Goal: Transaction & Acquisition: Purchase product/service

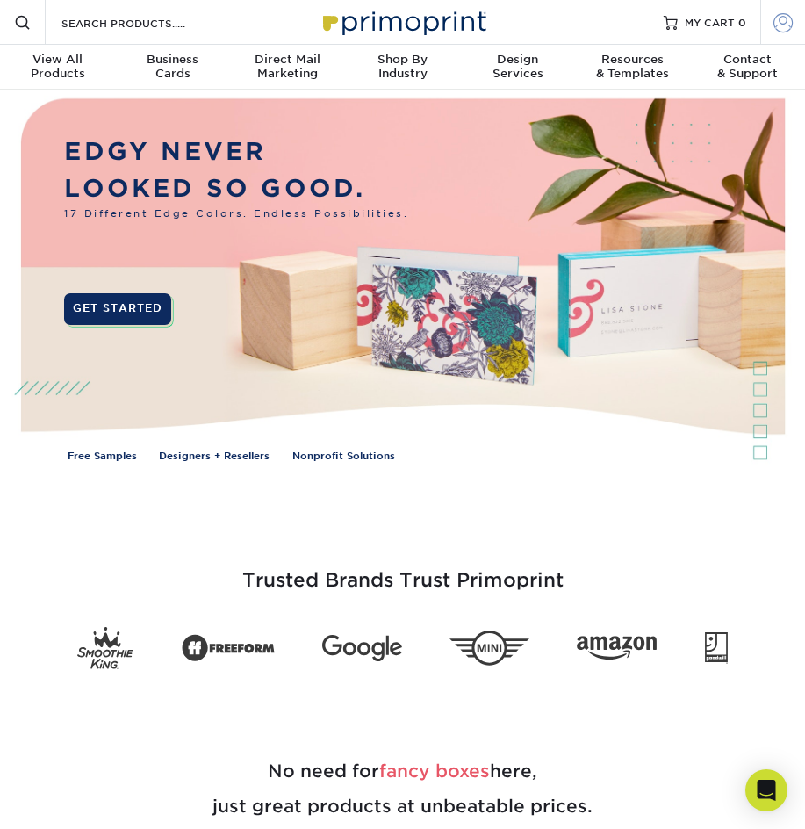
click at [769, 25] on link "Account" at bounding box center [782, 22] width 45 height 45
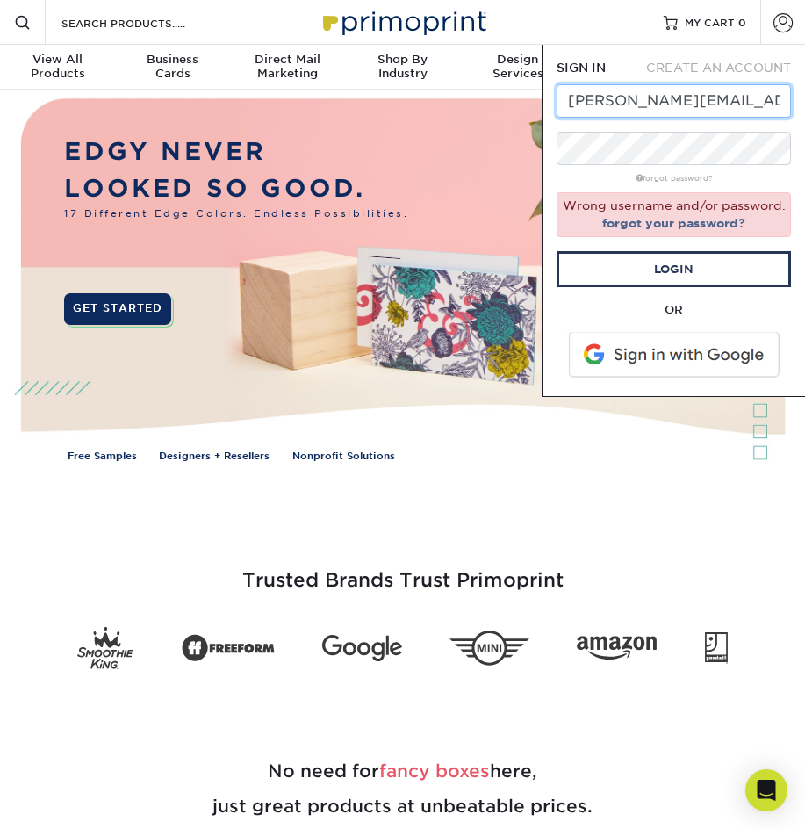
scroll to position [0, 6]
drag, startPoint x: 722, startPoint y: 103, endPoint x: 1282, endPoint y: 68, distance: 561.3
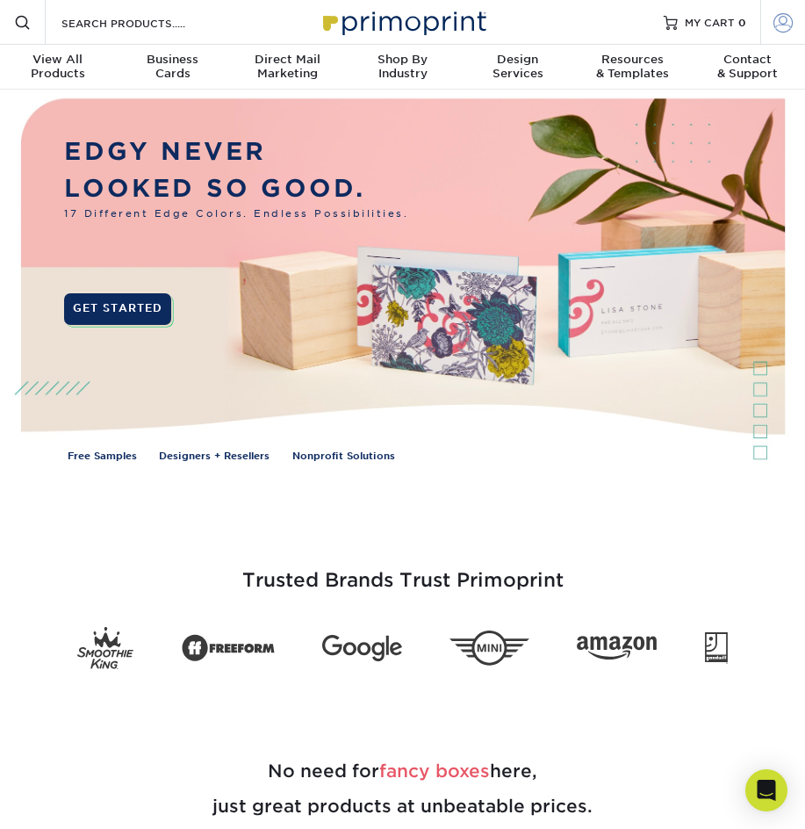
click at [779, 24] on span at bounding box center [783, 21] width 19 height 19
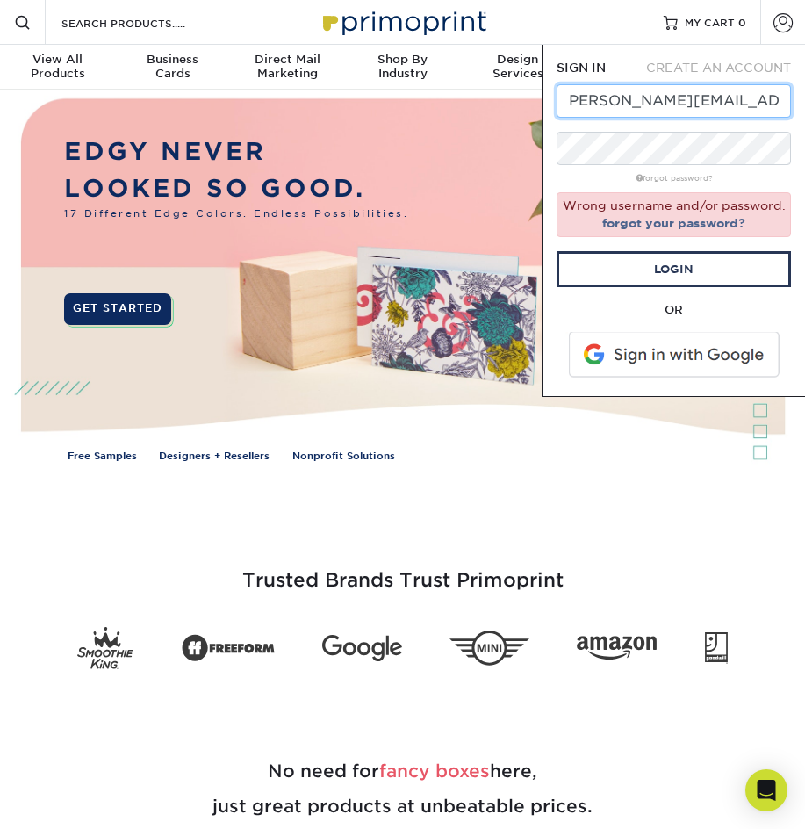
scroll to position [0, 0]
type input "sarah@anntoine.com"
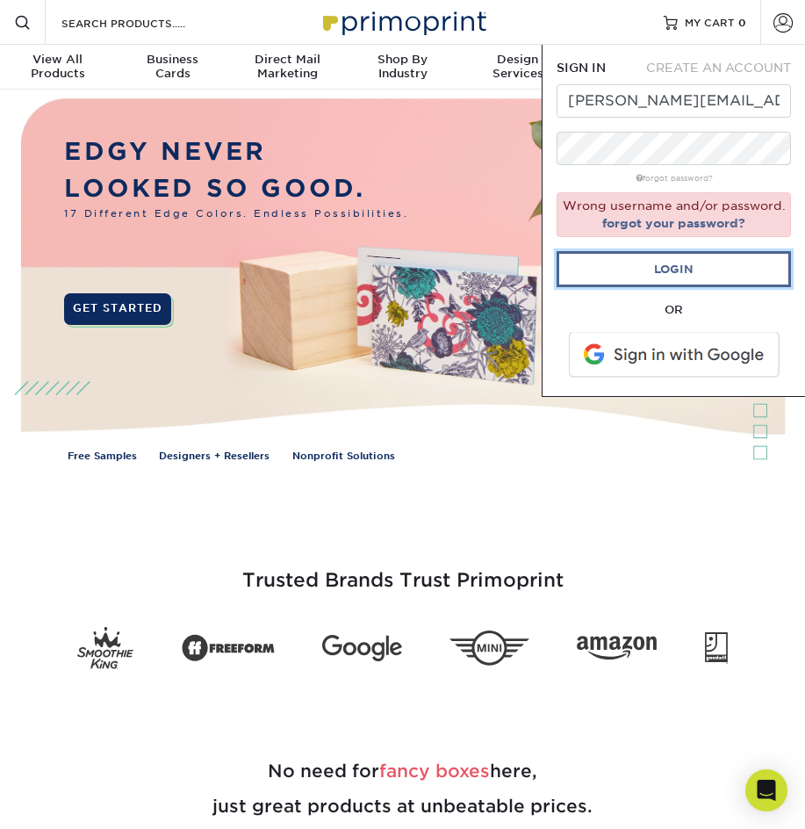
click at [636, 274] on link "Login" at bounding box center [674, 269] width 234 height 36
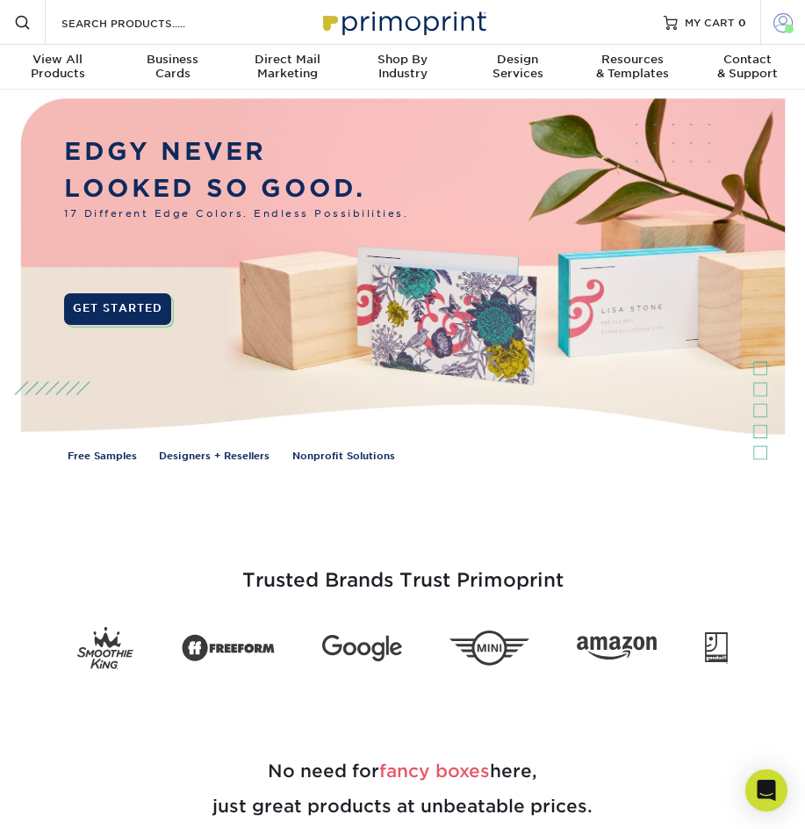
click at [774, 11] on link "Account" at bounding box center [782, 22] width 45 height 45
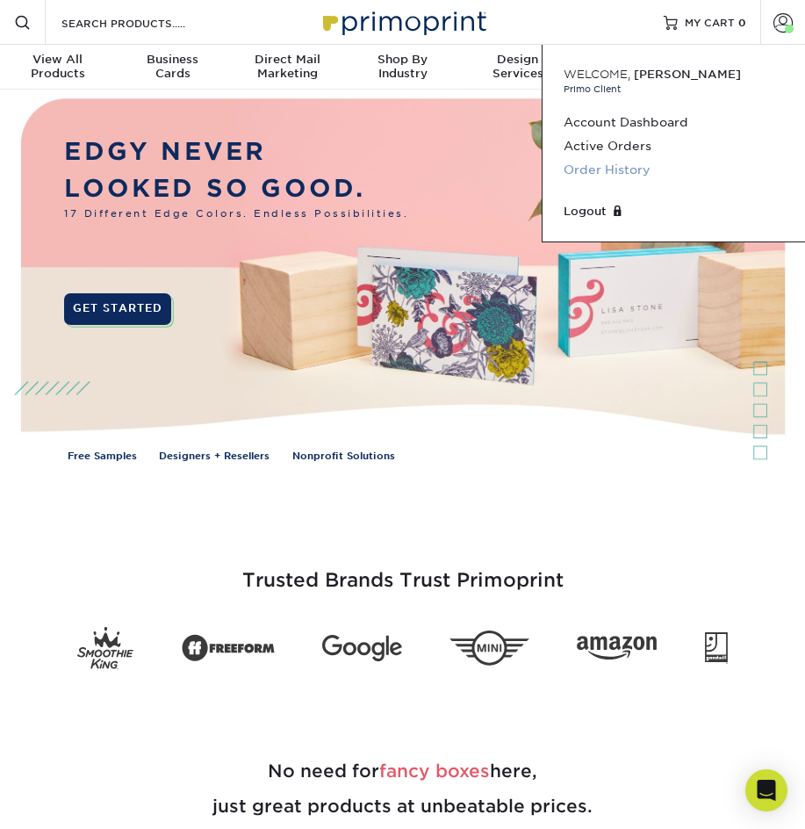
click at [580, 168] on link "Order History" at bounding box center [674, 170] width 220 height 24
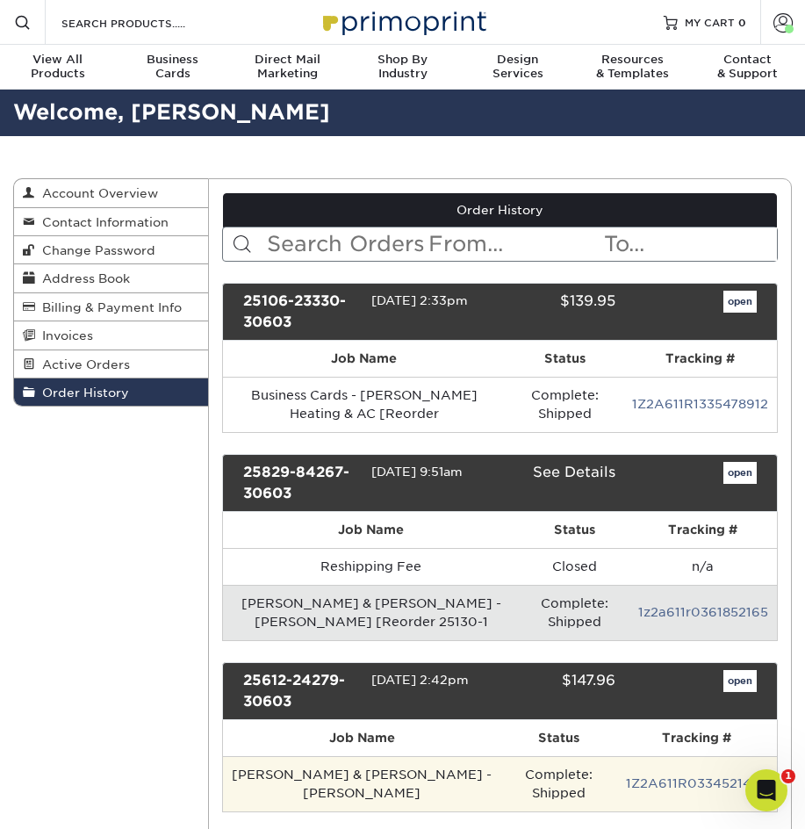
click at [349, 772] on td "Averill & Reaney - A. Averill" at bounding box center [362, 783] width 278 height 55
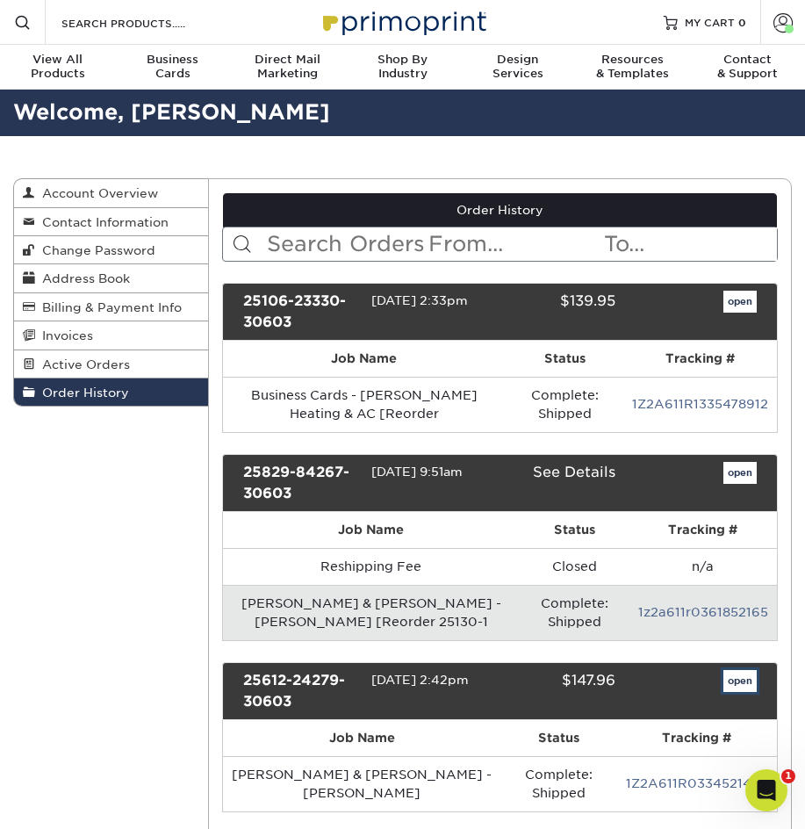
click at [740, 682] on link "open" at bounding box center [740, 681] width 33 height 23
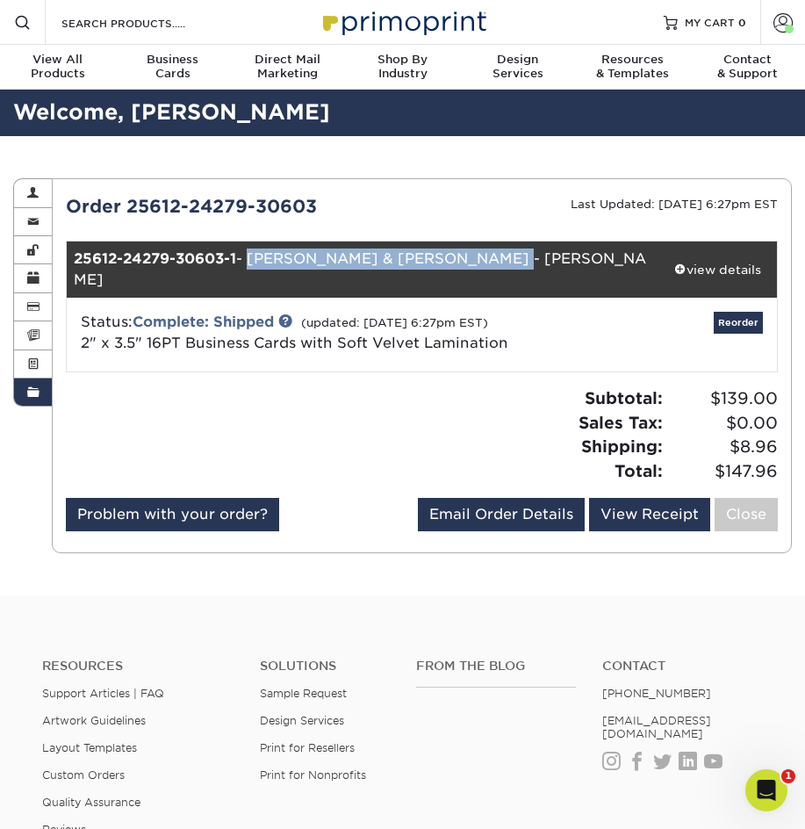
drag, startPoint x: 248, startPoint y: 259, endPoint x: 597, endPoint y: 221, distance: 350.6
click at [597, 221] on div "Order 25612-24279-30603 Last Updated: 06/13/2025 6:27pm EST 25612-24279-30603-1…" at bounding box center [422, 365] width 712 height 344
click at [739, 261] on div "view details" at bounding box center [718, 270] width 119 height 18
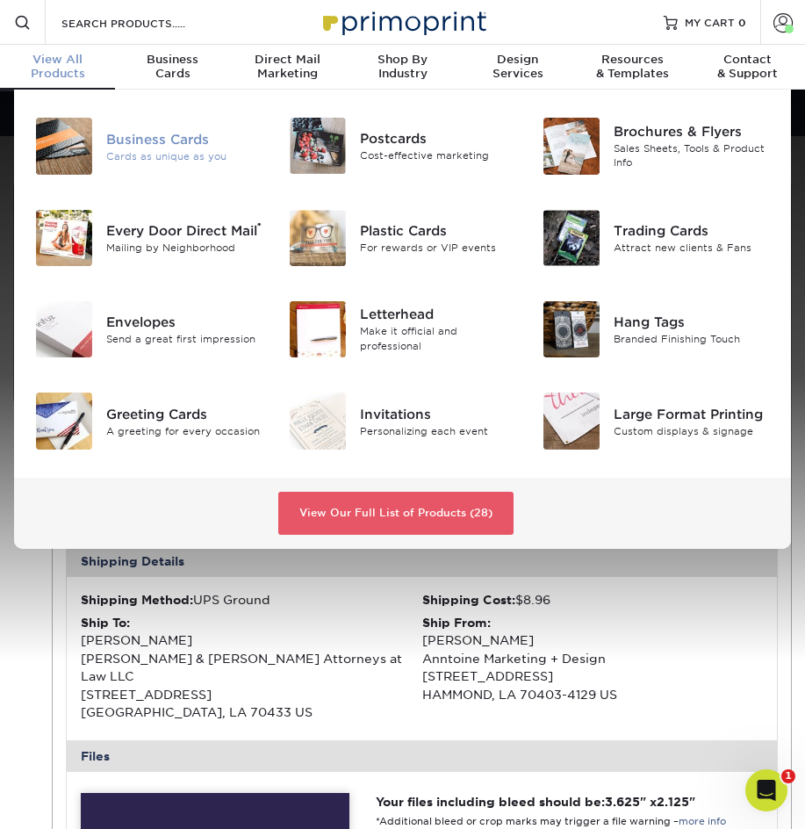
click at [67, 152] on img at bounding box center [64, 146] width 56 height 56
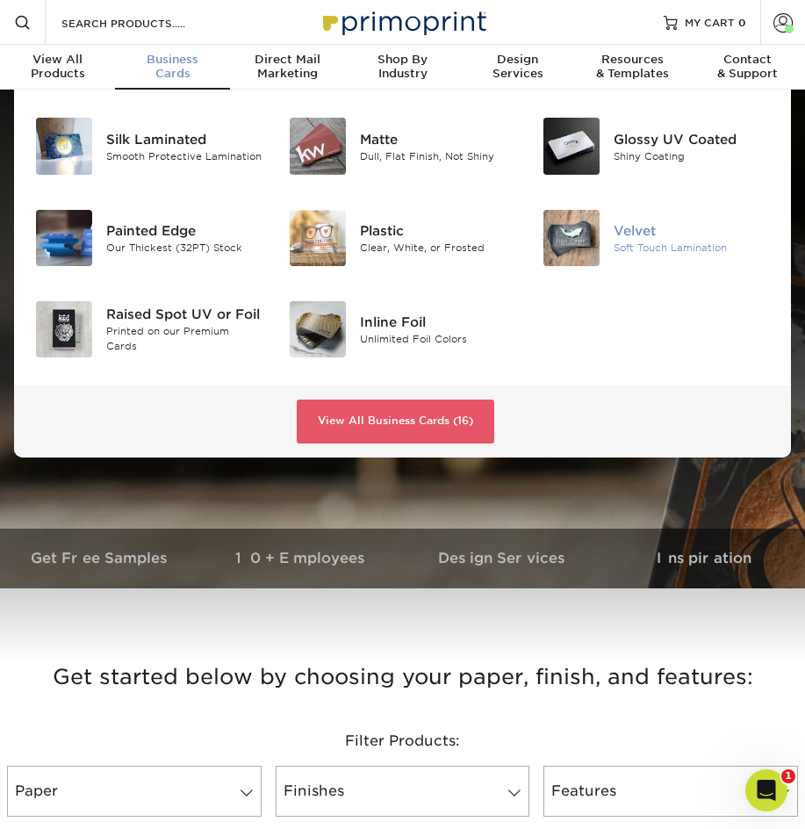
click at [580, 241] on img at bounding box center [572, 238] width 56 height 56
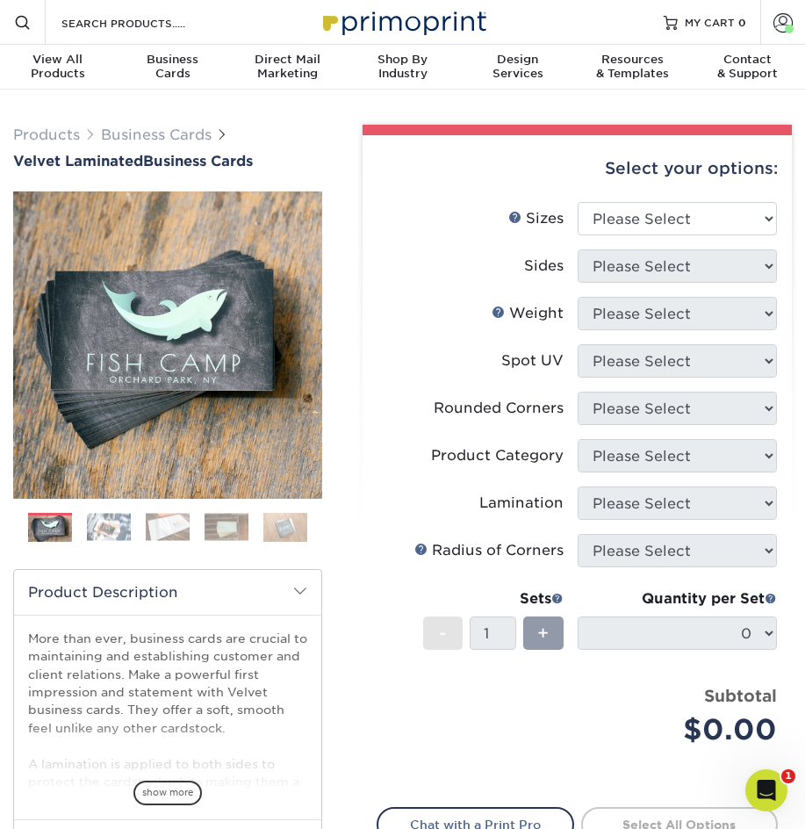
click at [616, 241] on li "Sizes Help Sizes Please Select 1.5" x 3.5" - Mini 1.75" x 3.5" - Mini 2" x 2" -…" at bounding box center [578, 225] width 400 height 47
click at [634, 188] on div "Select your options:" at bounding box center [577, 168] width 401 height 67
click at [623, 210] on select "Please Select 1.5" x 3.5" - Mini 1.75" x 3.5" - Mini 2" x 2" - Square 2" x 3" -…" at bounding box center [677, 218] width 199 height 33
select select "2.00x3.50"
click at [578, 202] on select "Please Select 1.5" x 3.5" - Mini 1.75" x 3.5" - Mini 2" x 2" - Square 2" x 3" -…" at bounding box center [677, 218] width 199 height 33
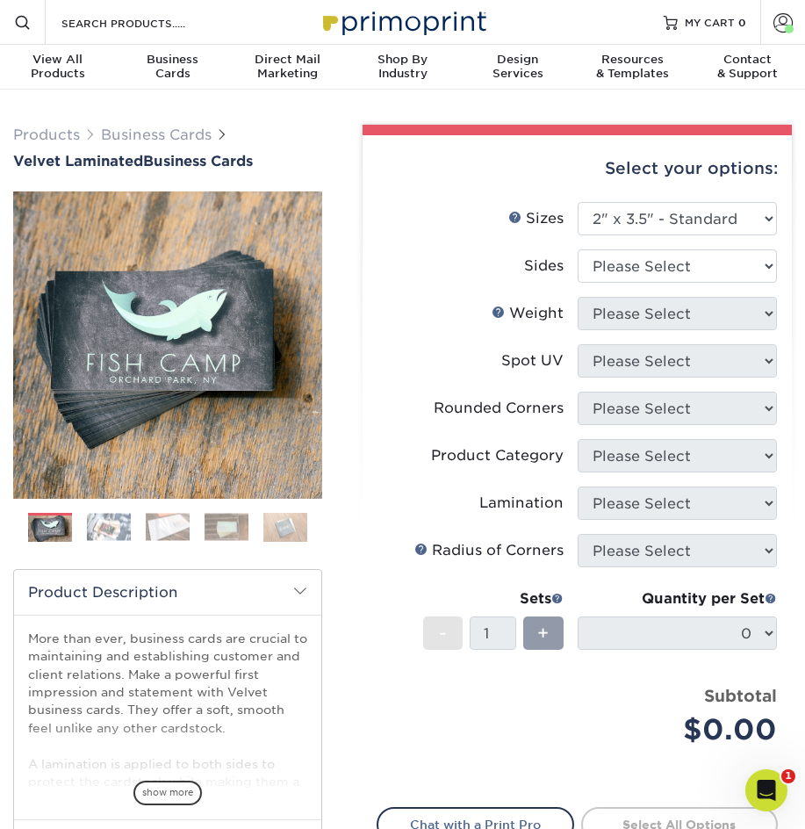
click at [608, 242] on li "Sizes Help Sizes Please Select 1.5" x 3.5" - Mini 1.75" x 3.5" - Mini 2" x 2" -…" at bounding box center [578, 225] width 400 height 47
click at [608, 259] on select "Please Select Print Both Sides Print Front Only" at bounding box center [677, 265] width 199 height 33
select select "13abbda7-1d64-4f25-8bb2-c179b224825d"
click at [578, 249] on select "Please Select Print Both Sides Print Front Only" at bounding box center [677, 265] width 199 height 33
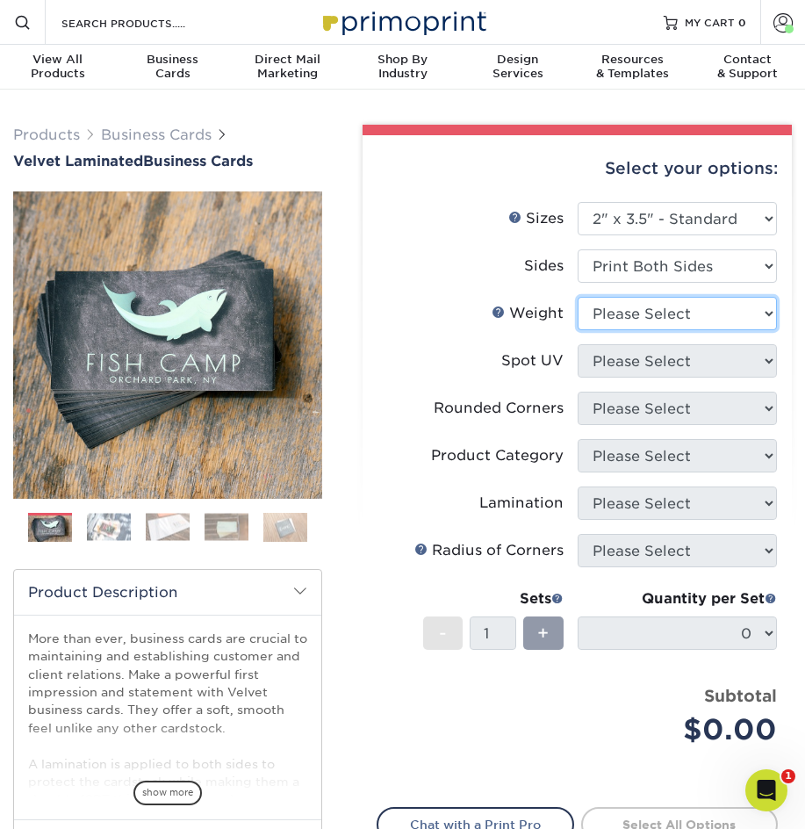
click at [631, 313] on select "Please Select 16PT" at bounding box center [677, 313] width 199 height 33
select select "16PT"
click at [578, 297] on select "Please Select 16PT" at bounding box center [677, 313] width 199 height 33
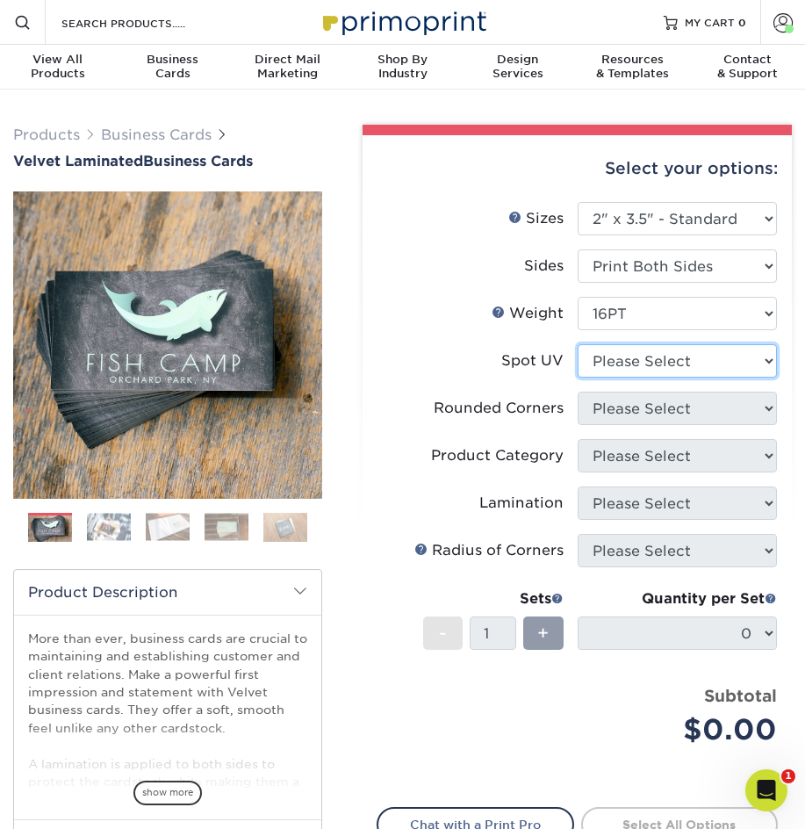
click at [624, 370] on select "Please Select No Spot UV Front and Back (Both Sides) Front Only Back Only" at bounding box center [677, 360] width 199 height 33
select select "3"
click at [578, 344] on select "Please Select No Spot UV Front and Back (Both Sides) Front Only Back Only" at bounding box center [677, 360] width 199 height 33
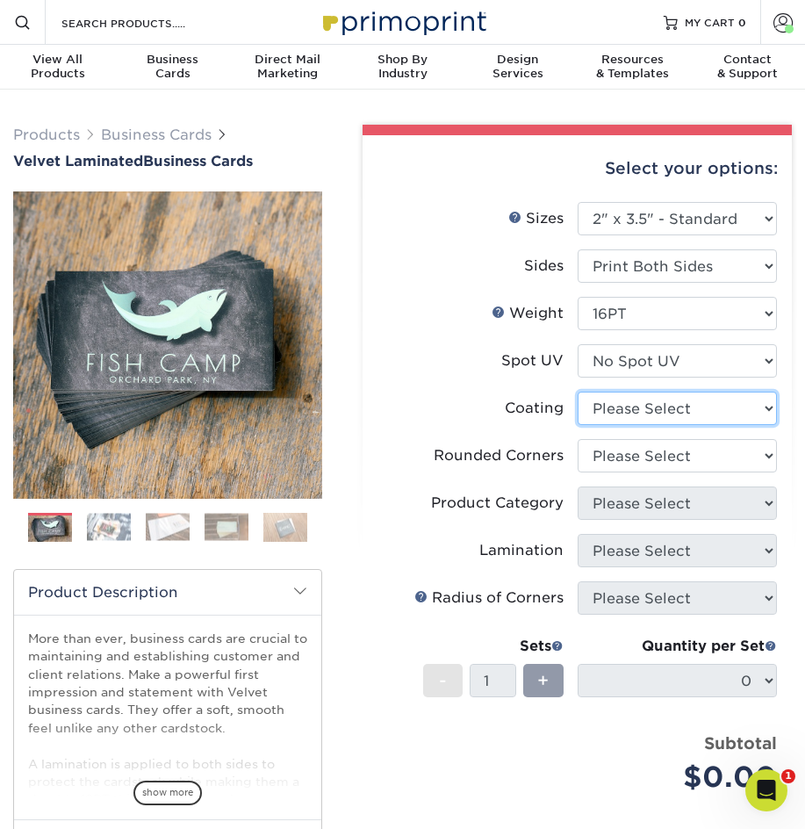
click at [609, 407] on select at bounding box center [677, 408] width 199 height 33
select select "3e7618de-abca-4bda-9f97-8b9129e913d8"
click at [578, 392] on select at bounding box center [677, 408] width 199 height 33
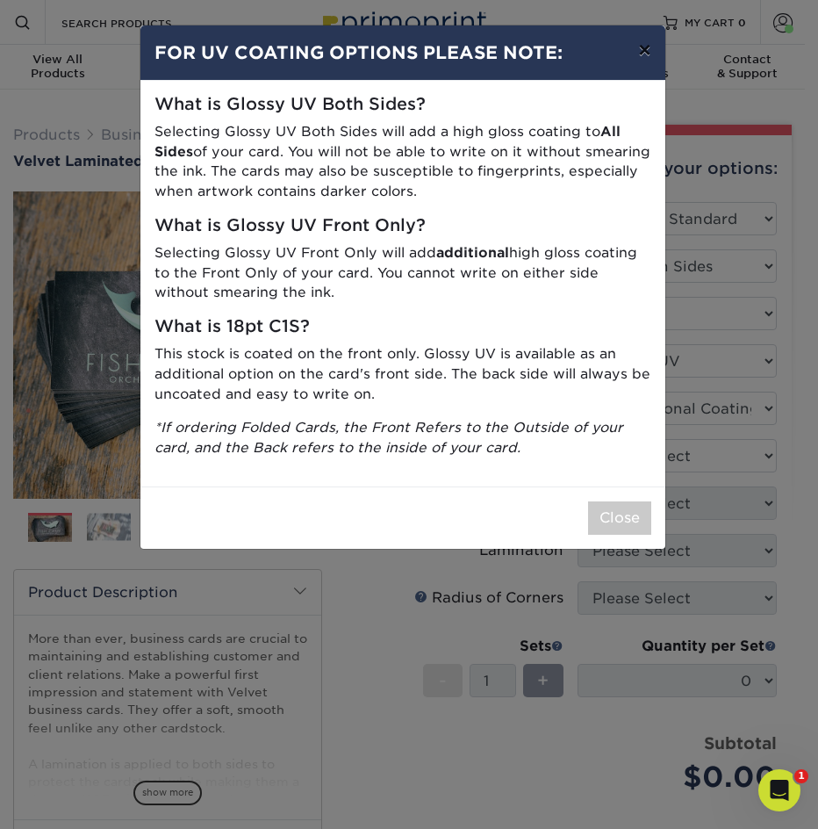
click at [636, 54] on button "×" at bounding box center [644, 49] width 40 height 49
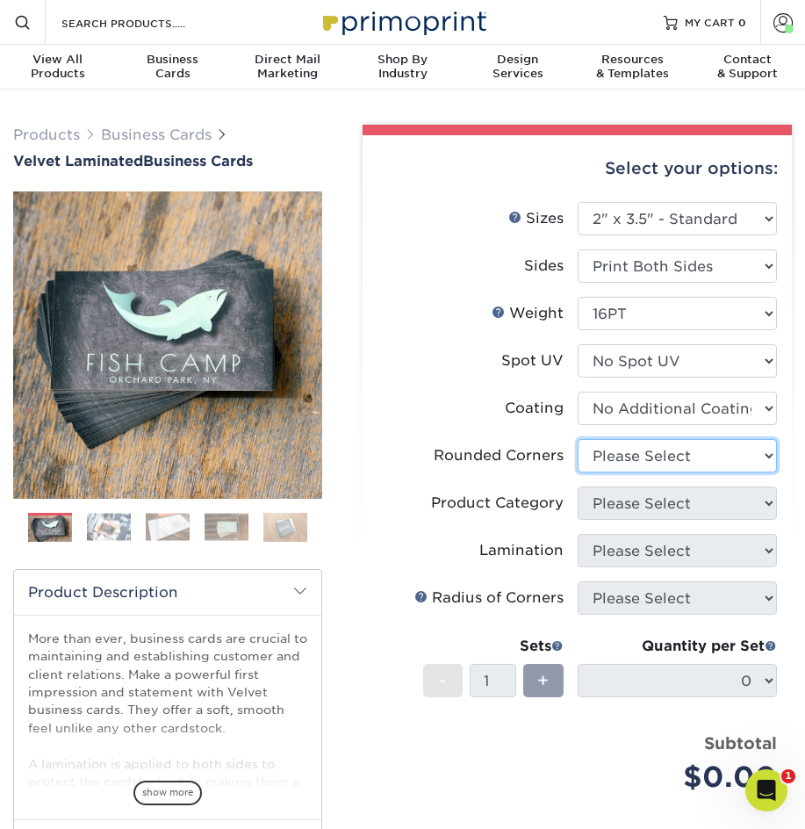
click at [633, 448] on select "Please Select Yes - Round 2 Corners Yes - Round 4 Corners No" at bounding box center [677, 455] width 199 height 33
select select "0"
click at [578, 439] on select "Please Select Yes - Round 2 Corners Yes - Round 4 Corners No" at bounding box center [677, 455] width 199 height 33
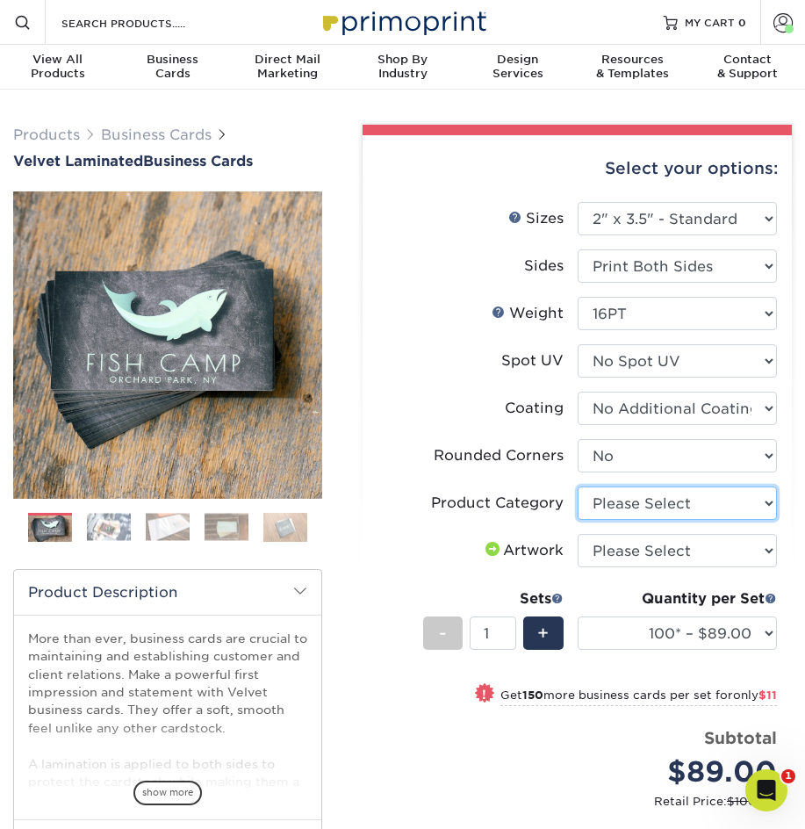
click at [658, 507] on select "Please Select Business Cards" at bounding box center [677, 502] width 199 height 33
select select "3b5148f1-0588-4f88-a218-97bcfdce65c1"
click at [578, 486] on select "Please Select Business Cards" at bounding box center [677, 502] width 199 height 33
click at [659, 493] on select "Please Select Business Cards" at bounding box center [677, 502] width 199 height 33
drag, startPoint x: 199, startPoint y: 462, endPoint x: 263, endPoint y: 463, distance: 63.2
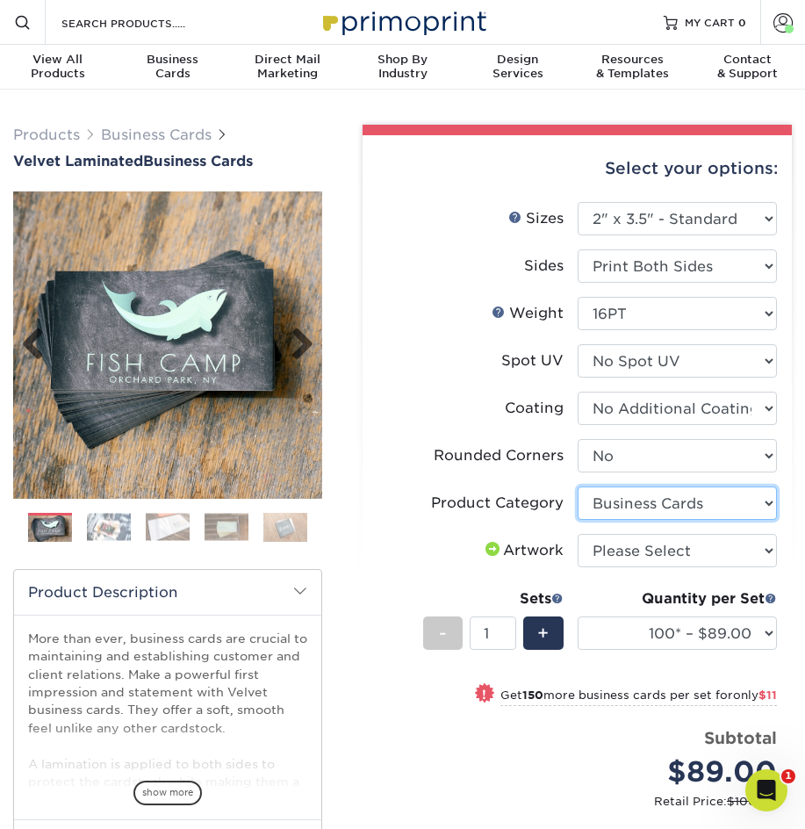
click at [201, 462] on img at bounding box center [167, 345] width 309 height 309
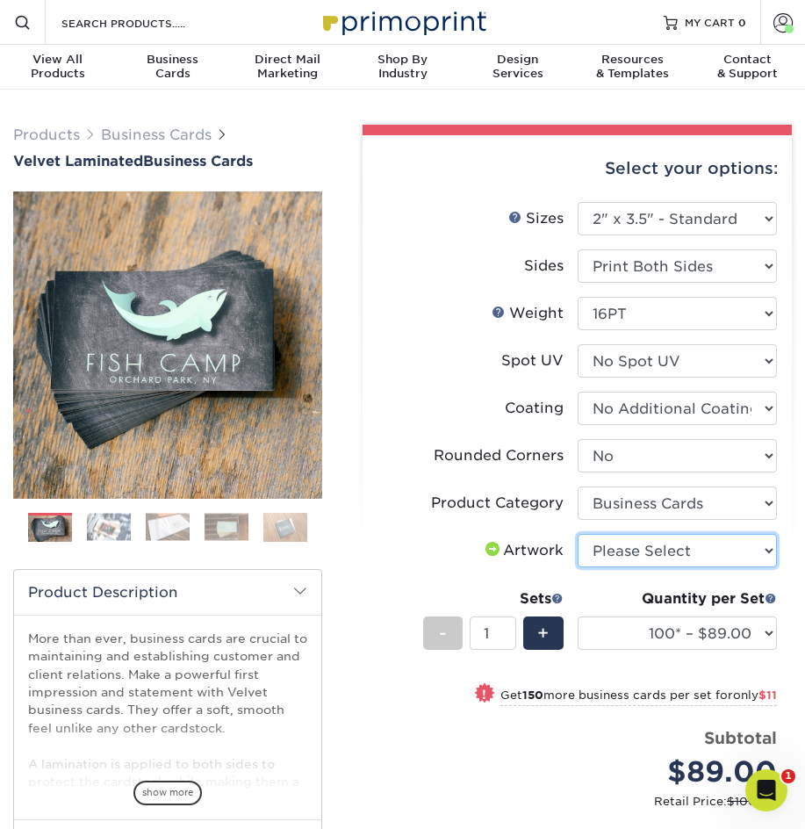
click at [698, 548] on select "Please Select I will upload files I need a design - $100" at bounding box center [677, 550] width 199 height 33
select select "upload"
click at [578, 534] on select "Please Select I will upload files I need a design - $100" at bounding box center [677, 550] width 199 height 33
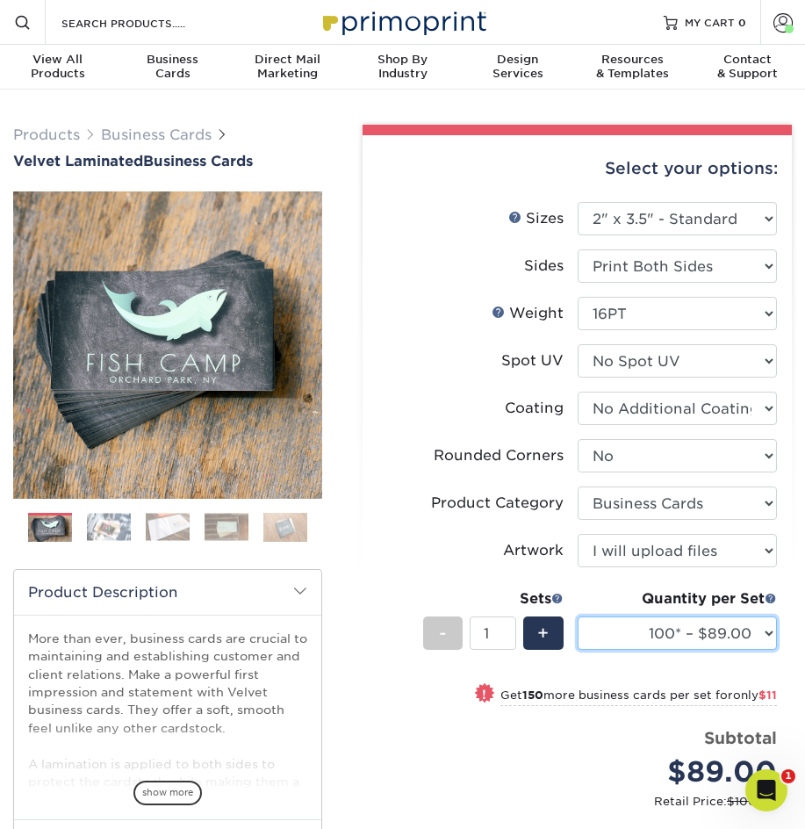
click at [768, 627] on select "100* – $89.00 250* – $100.00 500 – $107.00 1000 – $139.00 2500 – $273.00 5000 –…" at bounding box center [677, 632] width 199 height 33
select select "500 – $107.00"
click at [578, 616] on select "100* – $89.00 250* – $100.00 500 – $107.00 1000 – $139.00 2500 – $273.00 5000 –…" at bounding box center [677, 632] width 199 height 33
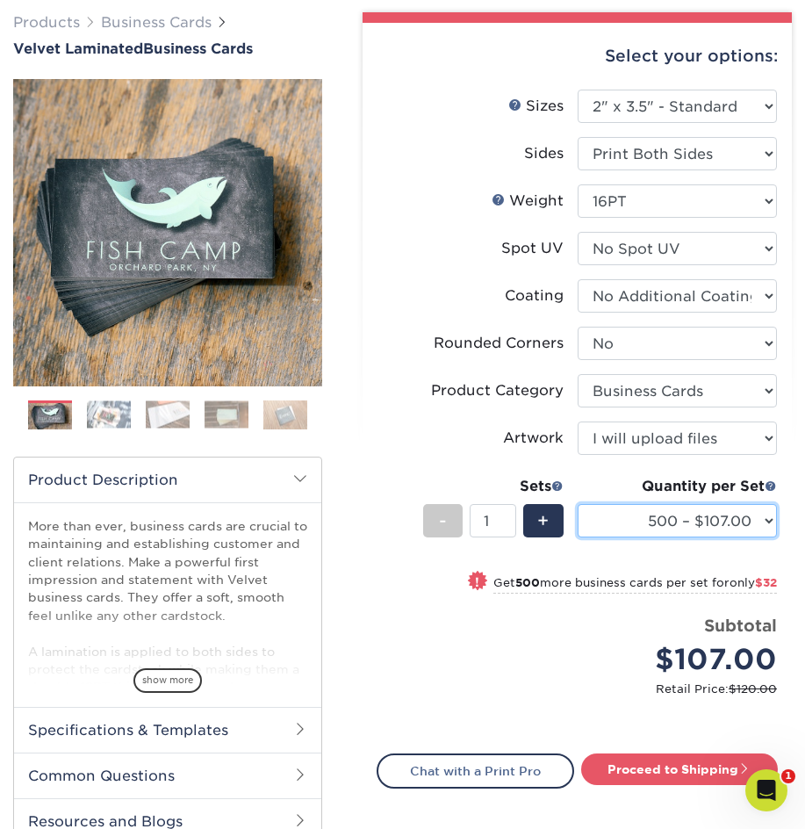
scroll to position [169, 0]
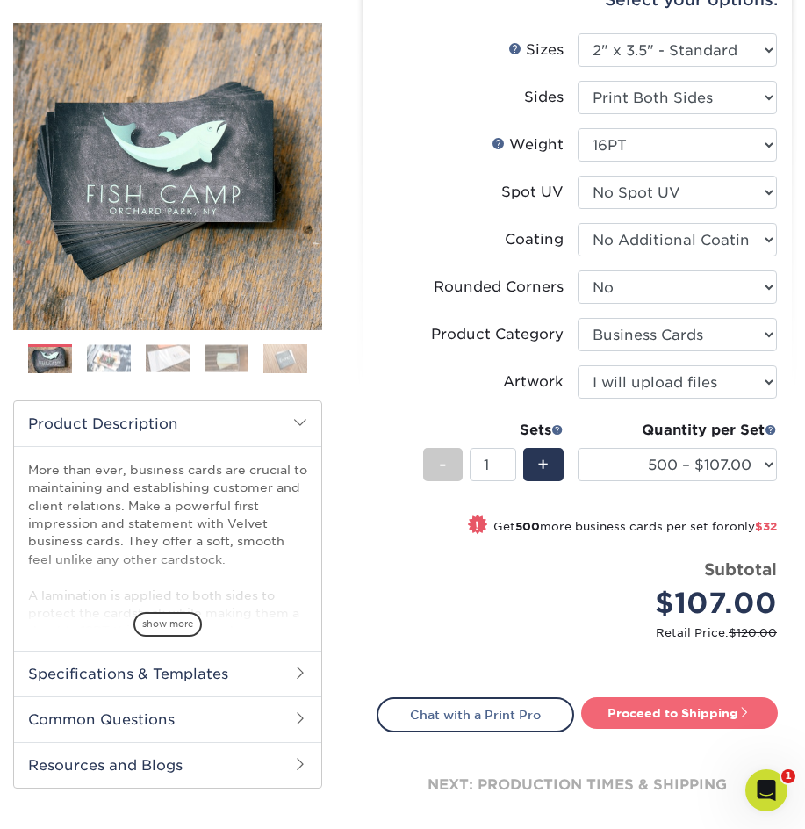
click at [633, 707] on link "Proceed to Shipping" at bounding box center [679, 713] width 197 height 32
type input "Set 1"
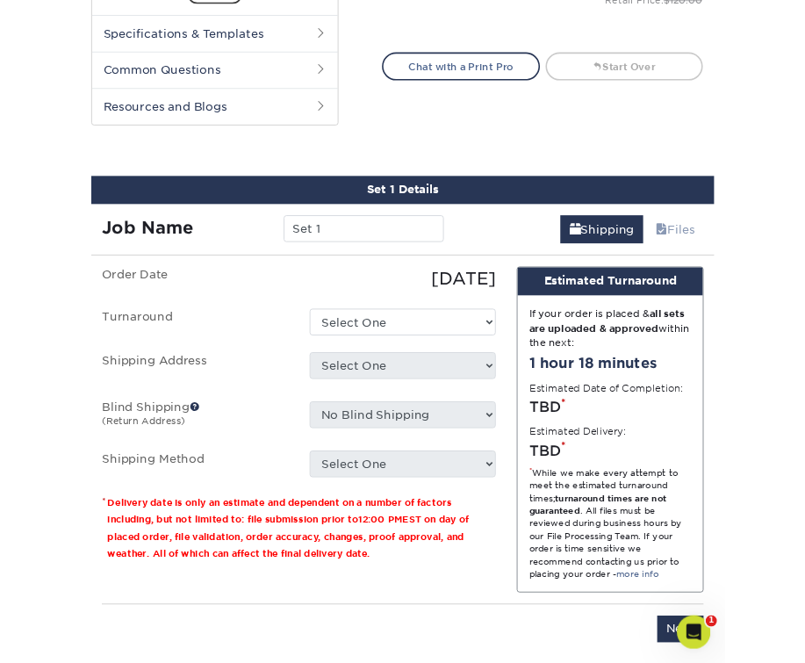
scroll to position [913, 0]
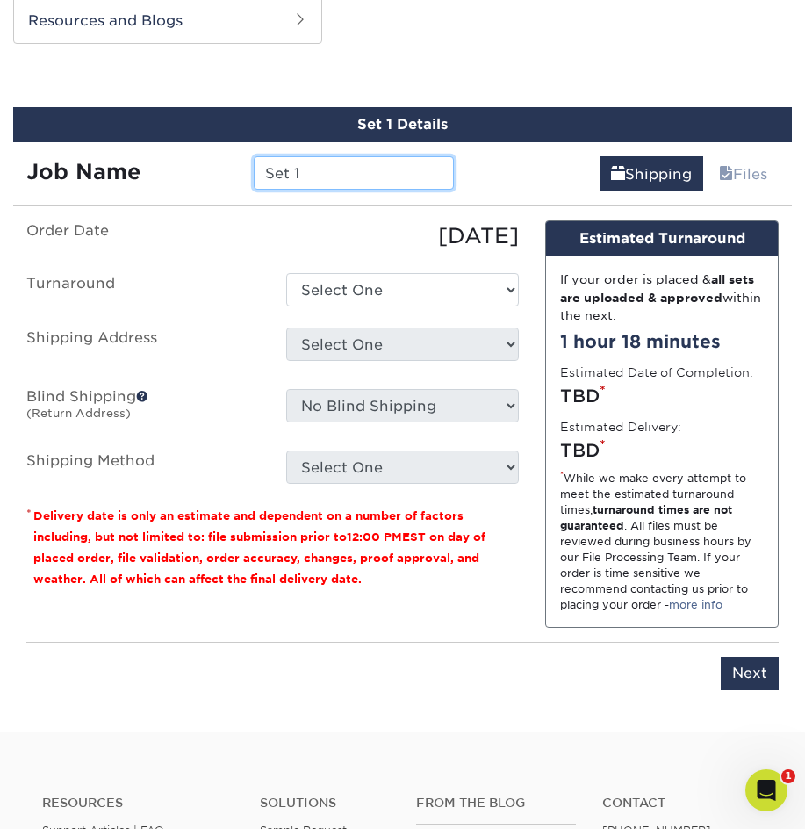
drag, startPoint x: 326, startPoint y: 176, endPoint x: -29, endPoint y: 185, distance: 354.9
click at [0, 185] on html "Resources Menu Search Products Account [PERSON_NAME] Client Account Dashboard A…" at bounding box center [402, 173] width 805 height 2173
click at [155, 247] on label "Order Date" at bounding box center [143, 236] width 260 height 32
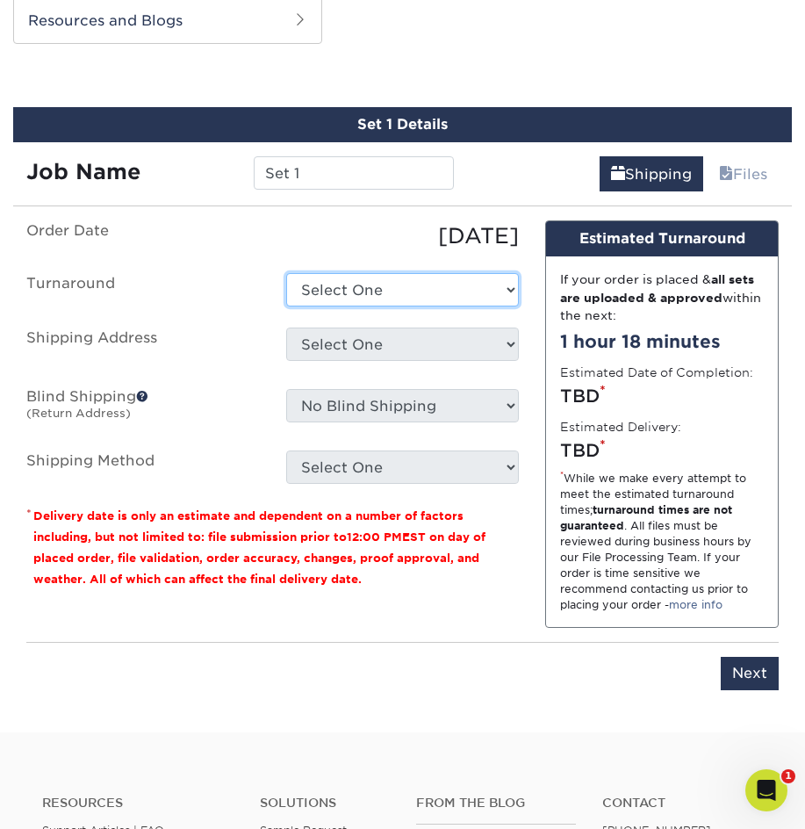
click at [372, 284] on select "Select One 2-4 Business Days 2 Day Next Business Day" at bounding box center [403, 289] width 234 height 33
select select "0269a54f-6afa-4918-998f-593919161a79"
click at [286, 273] on select "Select One 2-4 Business Days 2 Day Next Business Day" at bounding box center [403, 289] width 234 height 33
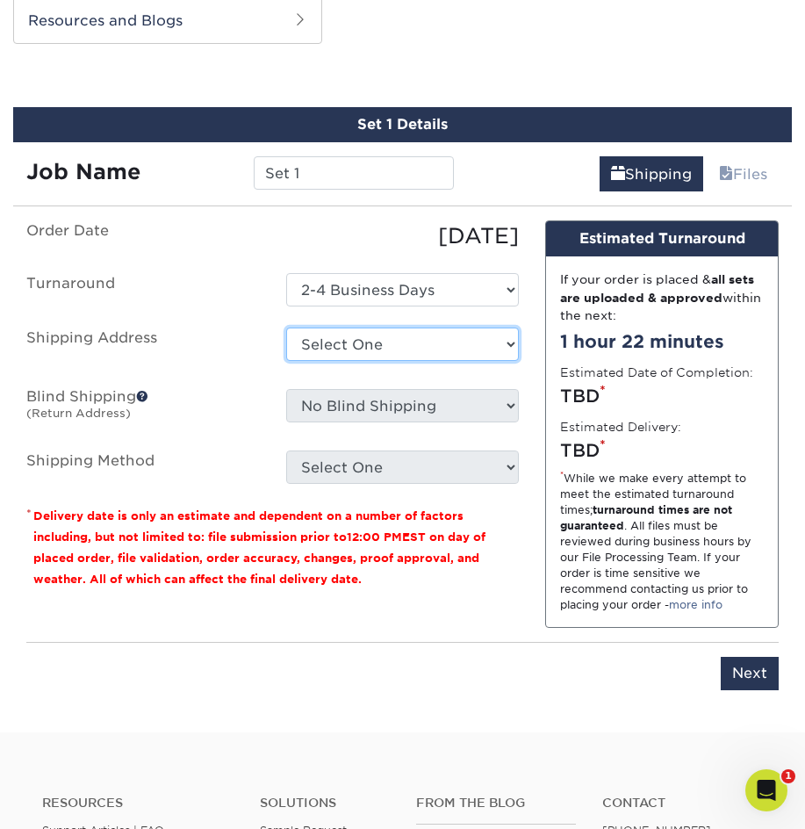
click at [365, 338] on select "Select One 365 Connect [PERSON_NAME] 2021 Anntoine Marketing + Design Anntoine …" at bounding box center [403, 344] width 234 height 33
click at [197, 347] on label "Shipping Address" at bounding box center [143, 348] width 260 height 40
click at [413, 348] on select "Select One 365 Connect [PERSON_NAME] 2021 Anntoine Marketing + Design Anntoine …" at bounding box center [403, 344] width 234 height 33
select select "261520"
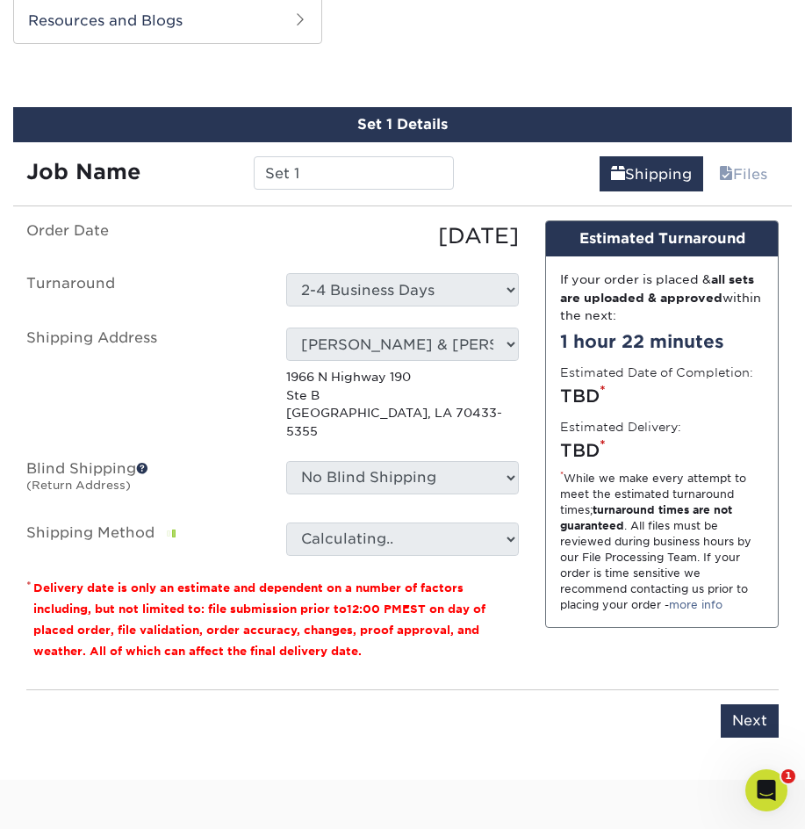
click at [461, 547] on fieldset "Order Date [DATE] [GEOGRAPHIC_DATA] Select One 2-4 Business Days 2 Day Next Bus…" at bounding box center [272, 398] width 493 height 356
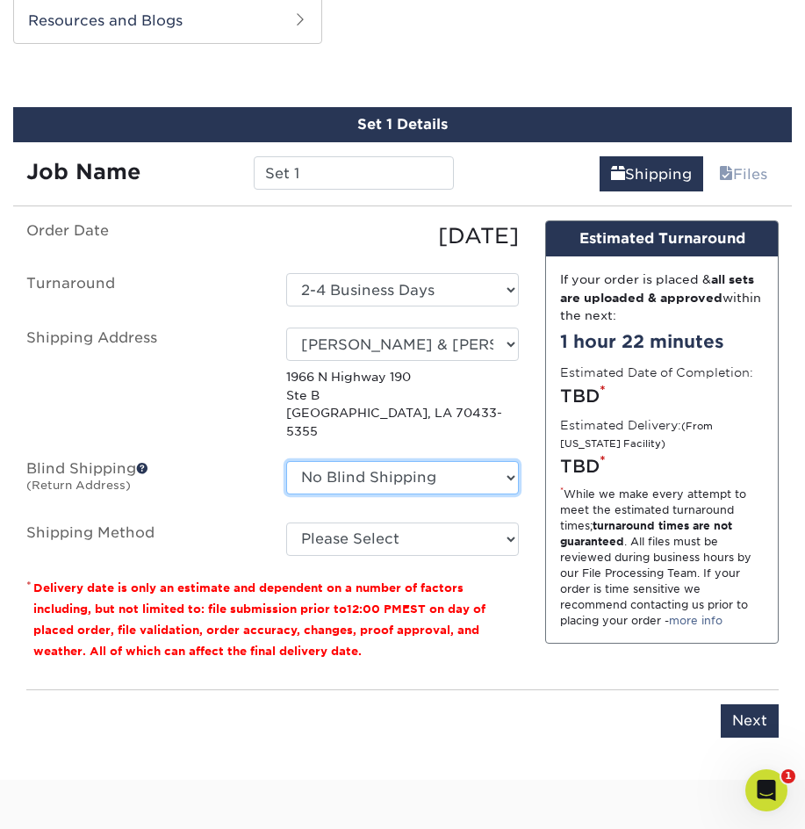
click at [316, 465] on select "No Blind Shipping 365 Connect [PERSON_NAME] 2021 Anntoine Marketing + Design An…" at bounding box center [403, 477] width 234 height 33
click at [286, 461] on select "No Blind Shipping 365 Connect [PERSON_NAME] 2021 Anntoine Marketing + Design An…" at bounding box center [403, 477] width 234 height 33
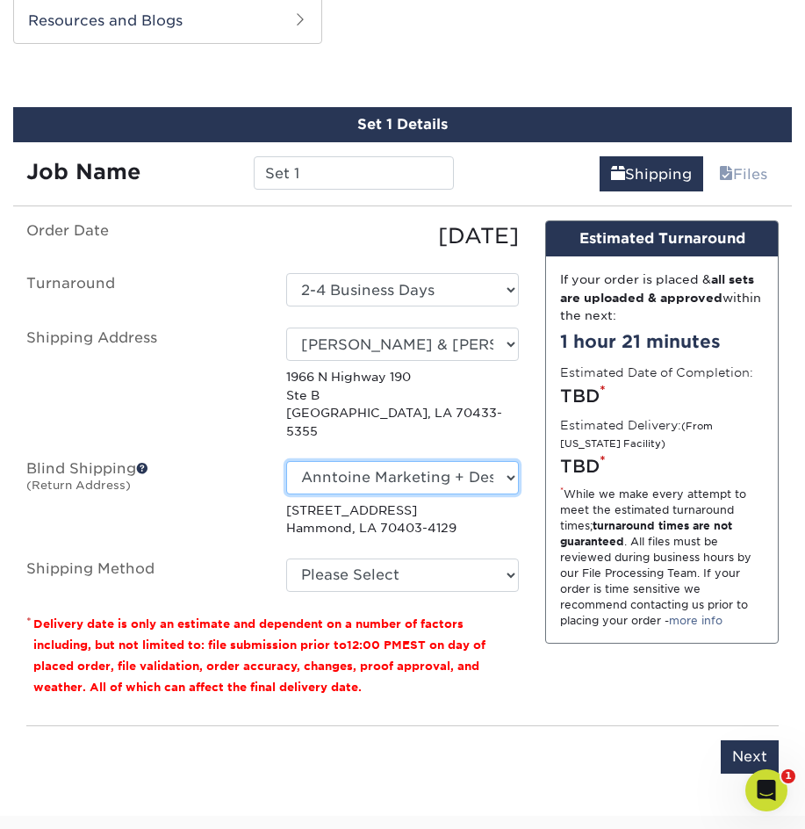
click at [420, 461] on select "No Blind Shipping 365 Connect [PERSON_NAME] 2021 Anntoine Marketing + Design An…" at bounding box center [403, 477] width 234 height 33
click at [286, 461] on select "No Blind Shipping 365 Connect [PERSON_NAME] 2021 Anntoine Marketing + Design An…" at bounding box center [403, 477] width 234 height 33
click at [394, 436] on ul "Order Date [DATE] [GEOGRAPHIC_DATA] Select One 2-4 Business Days 2 Day Next Bus…" at bounding box center [272, 405] width 493 height 371
click at [385, 461] on select "No Blind Shipping 365 Connect [PERSON_NAME] 2021 Anntoine Marketing + Design An…" at bounding box center [403, 477] width 234 height 33
click at [286, 461] on select "No Blind Shipping 365 Connect [PERSON_NAME] 2021 Anntoine Marketing + Design An…" at bounding box center [403, 477] width 234 height 33
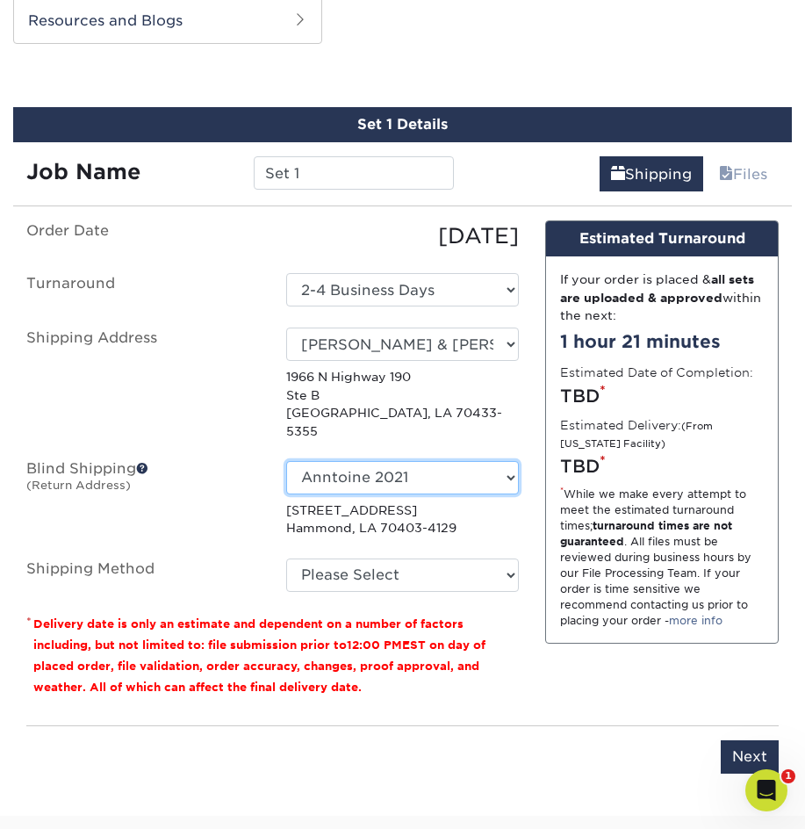
click at [450, 461] on select "No Blind Shipping 365 Connect [PERSON_NAME] 2021 Anntoine Marketing + Design An…" at bounding box center [403, 477] width 234 height 33
click at [286, 461] on select "No Blind Shipping 365 Connect [PERSON_NAME] 2021 Anntoine Marketing + Design An…" at bounding box center [403, 477] width 234 height 33
click at [368, 466] on select "No Blind Shipping 365 Connect [PERSON_NAME] 2021 Anntoine Marketing + Design An…" at bounding box center [403, 477] width 234 height 33
select select "259511"
click at [286, 461] on select "No Blind Shipping 365 Connect [PERSON_NAME] 2021 Anntoine Marketing + Design An…" at bounding box center [403, 477] width 234 height 33
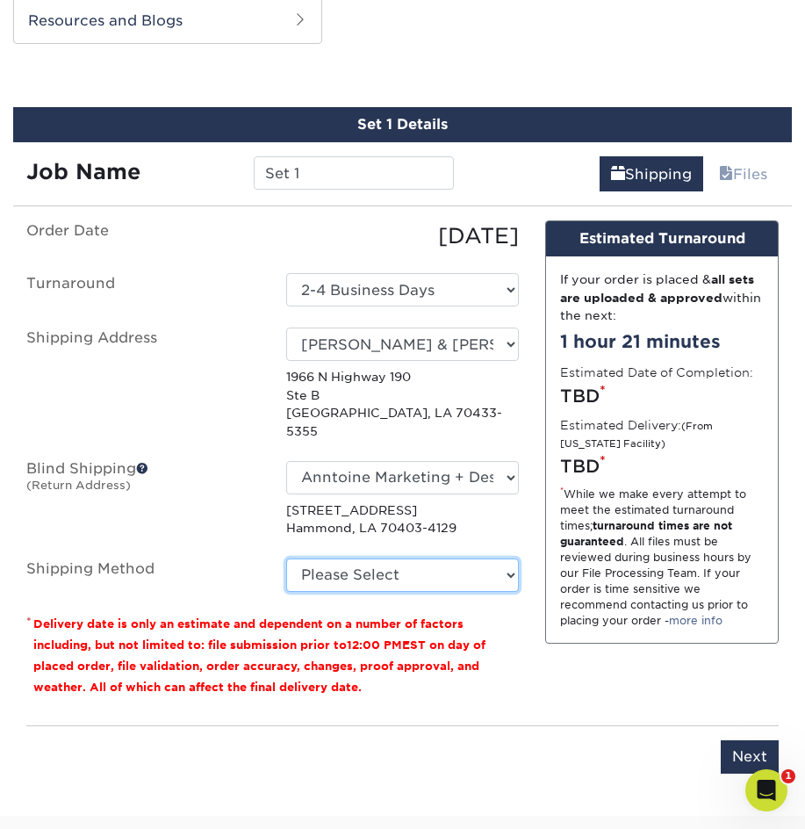
click at [351, 558] on select "Please Select Ground Shipping (+$8.96) 3 Day Shipping Service (+$15.36) 2 Day A…" at bounding box center [403, 574] width 234 height 33
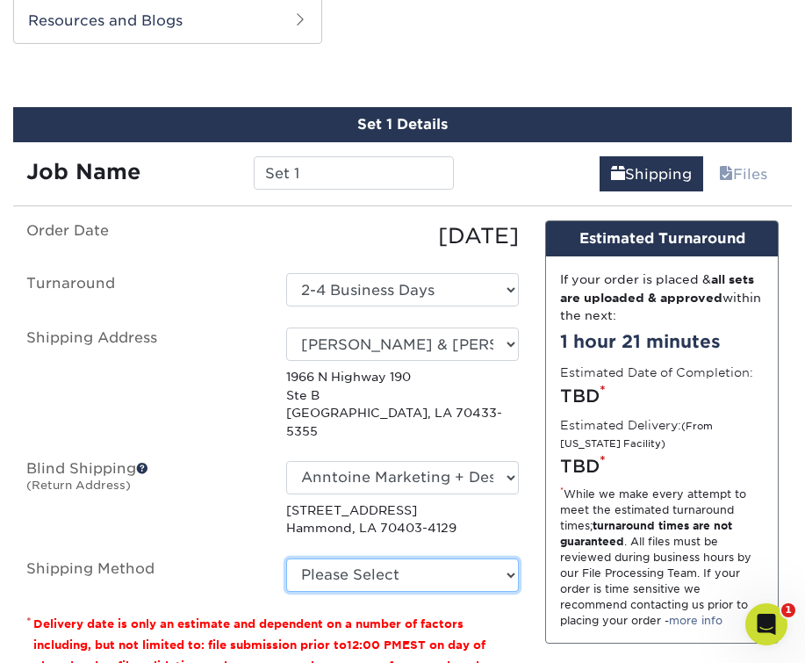
click at [374, 558] on select "Please Select Ground Shipping (+$8.96) 3 Day Shipping Service (+$15.36) 2 Day A…" at bounding box center [403, 574] width 234 height 33
drag, startPoint x: 410, startPoint y: 522, endPoint x: 407, endPoint y: 549, distance: 27.3
click at [407, 536] on ul "Order Date [DATE] [GEOGRAPHIC_DATA] Select One 2-4 Business Days 2 Day Next Bus…" at bounding box center [272, 405] width 493 height 371
click at [407, 558] on select "Please Select Ground Shipping (+$8.96) 3 Day Shipping Service (+$15.36) 2 Day A…" at bounding box center [403, 574] width 234 height 33
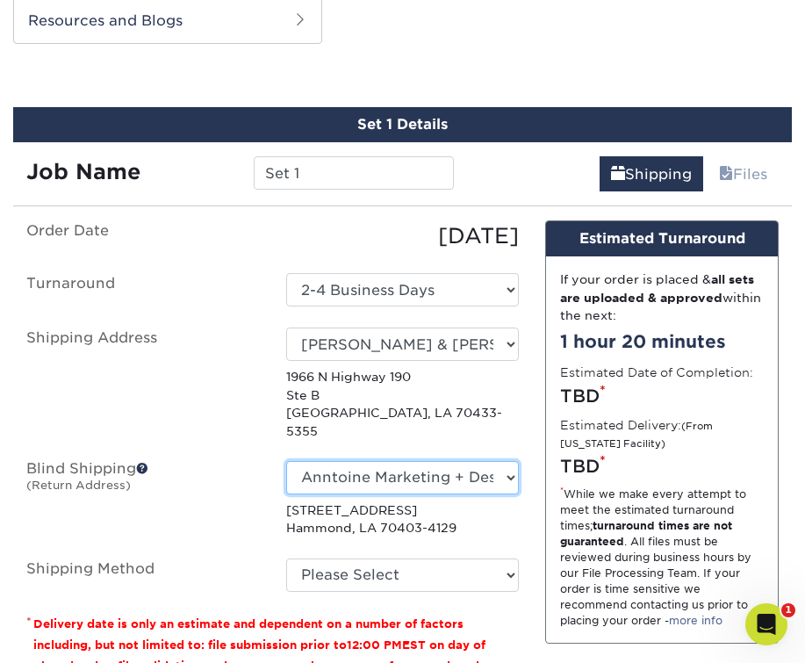
click at [432, 461] on select "No Blind Shipping 365 Connect [PERSON_NAME] 2021 Anntoine Marketing + Design An…" at bounding box center [403, 477] width 234 height 33
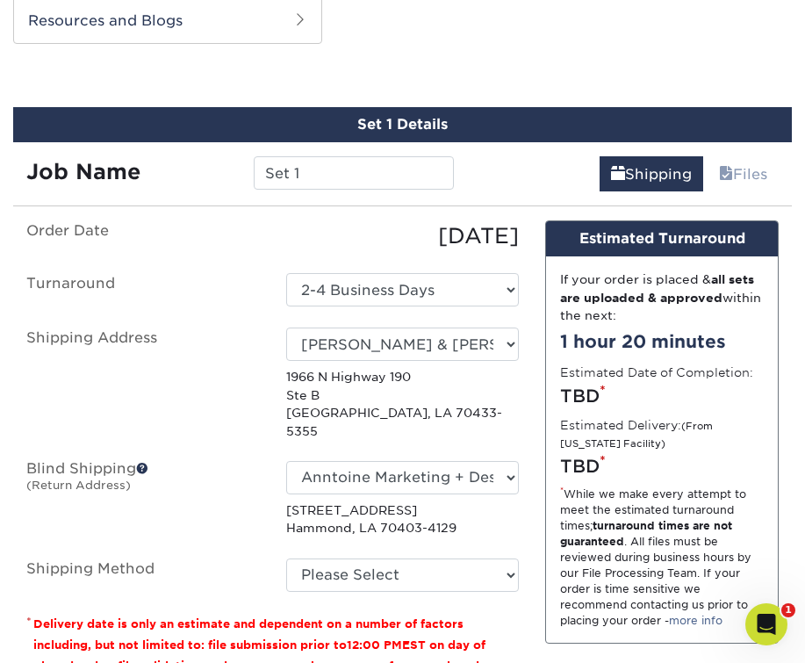
click at [495, 507] on p "[STREET_ADDRESS]" at bounding box center [403, 519] width 234 height 36
click at [429, 558] on select "Please Select Ground Shipping (+$8.96) 3 Day Shipping Service (+$15.36) 2 Day A…" at bounding box center [403, 574] width 234 height 33
click at [369, 562] on select "Please Select Ground Shipping (+$8.96) 3 Day Shipping Service (+$15.36) 2 Day A…" at bounding box center [403, 574] width 234 height 33
click at [347, 558] on select "Please Select Ground Shipping (+$8.96) 3 Day Shipping Service (+$15.36) 2 Day A…" at bounding box center [403, 574] width 234 height 33
click at [395, 573] on select "Please Select Ground Shipping (+$8.96) 3 Day Shipping Service (+$15.36) 2 Day A…" at bounding box center [403, 574] width 234 height 33
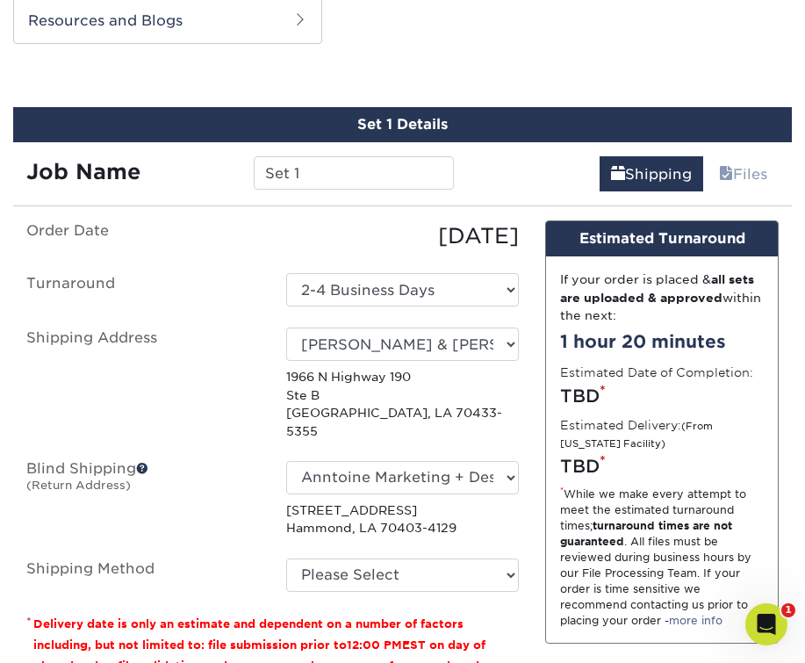
click at [456, 521] on ul "Order Date [DATE] [GEOGRAPHIC_DATA] Select One 2-4 Business Days 2 Day Next Bus…" at bounding box center [272, 405] width 493 height 371
click at [467, 568] on select "Please Select Ground Shipping (+$8.96) 3 Day Shipping Service (+$15.36) 2 Day A…" at bounding box center [403, 574] width 234 height 33
